Goal: Check status: Check status

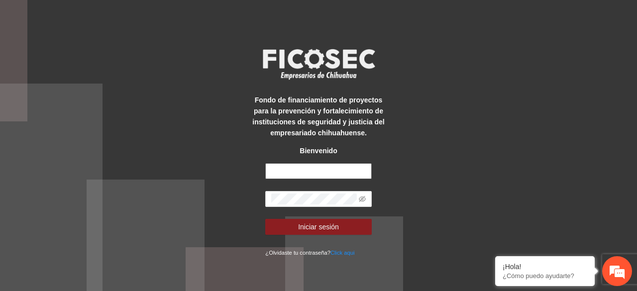
click at [286, 168] on input "text" at bounding box center [318, 171] width 106 height 16
type input "**********"
click at [362, 198] on icon "eye-invisible" at bounding box center [362, 199] width 7 height 7
click at [265, 219] on button "Iniciar sesión" at bounding box center [318, 227] width 106 height 16
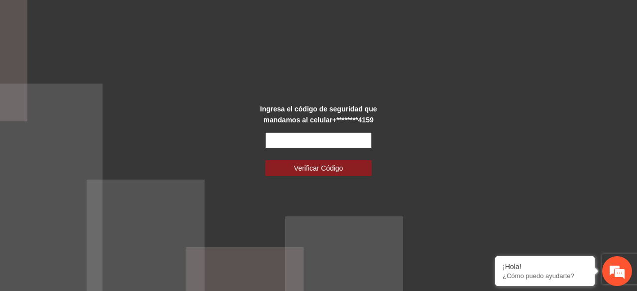
click at [334, 133] on input "text" at bounding box center [318, 140] width 106 height 16
type input "******"
click at [265, 160] on button "Verificar Código" at bounding box center [318, 168] width 106 height 16
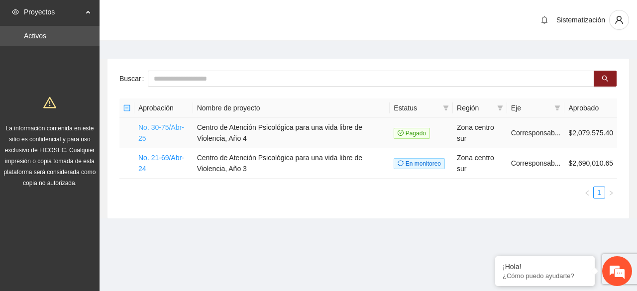
click at [172, 128] on link "No. 30-75/Abr-25" at bounding box center [161, 132] width 46 height 19
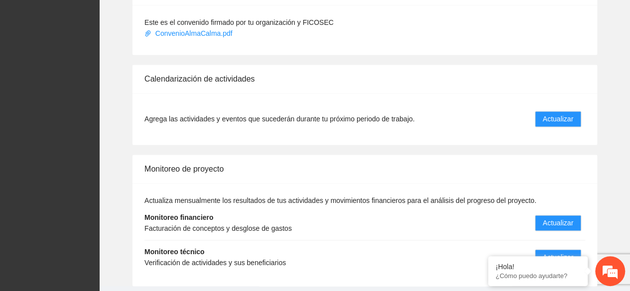
scroll to position [680, 0]
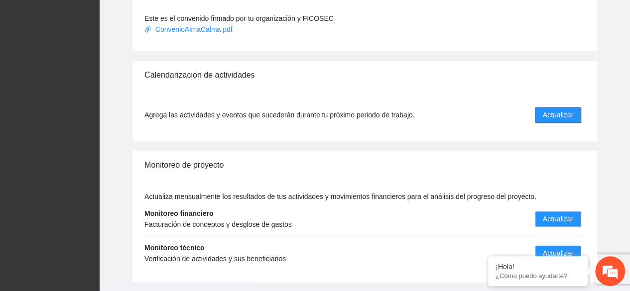
click at [577, 113] on button "Actualizar" at bounding box center [558, 115] width 46 height 16
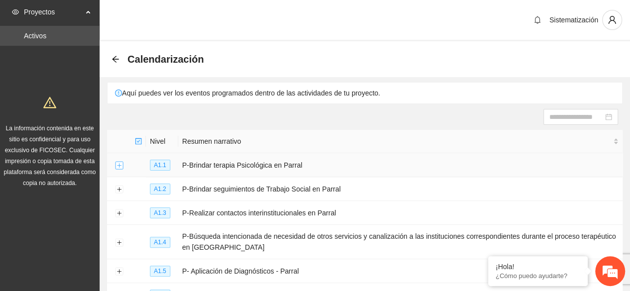
click at [120, 165] on button "Expand row" at bounding box center [119, 166] width 8 height 8
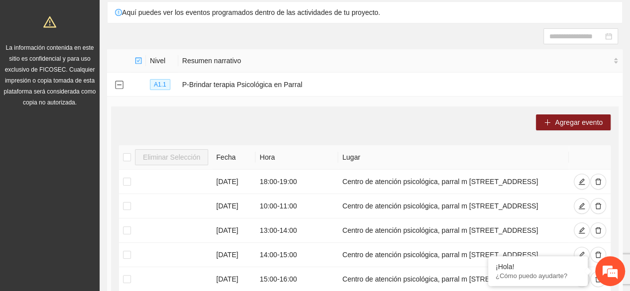
scroll to position [80, 0]
